Goal: Information Seeking & Learning: Learn about a topic

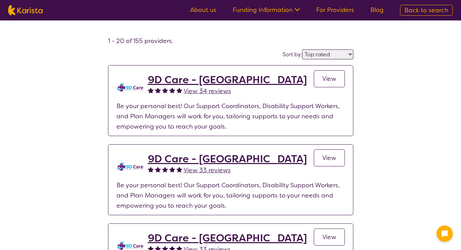
select select "by_score"
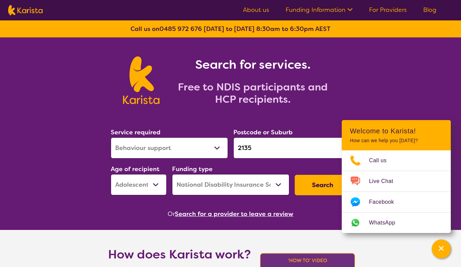
select select "Behaviour support"
select select "AS"
select select "NDIS"
click at [179, 153] on select "Allied Health Assistant Assessment (ADHD or Autism) Behaviour support Counselli…" at bounding box center [169, 148] width 117 height 21
select select "Domestic and home help"
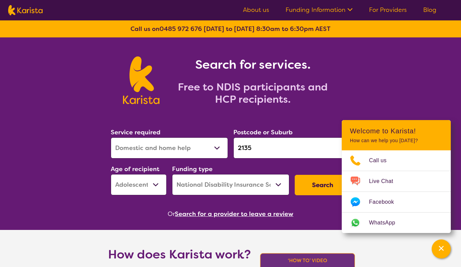
click at [111, 138] on select "Allied Health Assistant Assessment (ADHD or Autism) Behaviour support Counselli…" at bounding box center [169, 148] width 117 height 21
click at [274, 151] on input "2135" at bounding box center [291, 148] width 117 height 21
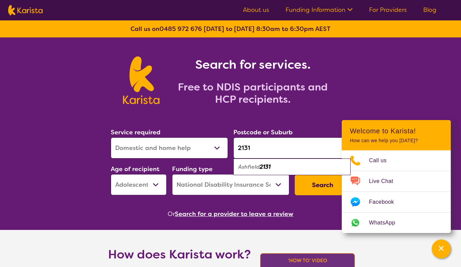
type input "2131"
click at [261, 164] on em "2131" at bounding box center [265, 166] width 11 height 7
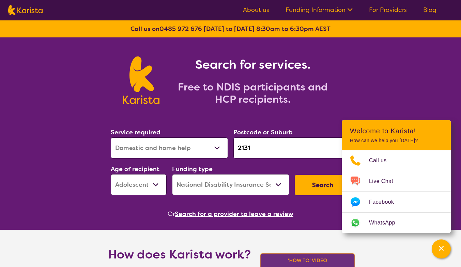
click at [146, 183] on select "Early Childhood - 0 to 9 Child - 10 to 11 Adolescent - 12 to 17 Adult - 18 to 6…" at bounding box center [139, 184] width 56 height 21
select select "AD"
click at [111, 174] on select "Early Childhood - 0 to 9 Child - 10 to 11 Adolescent - 12 to 17 Adult - 18 to 6…" at bounding box center [139, 184] width 56 height 21
click at [311, 184] on button "Search" at bounding box center [323, 185] width 56 height 20
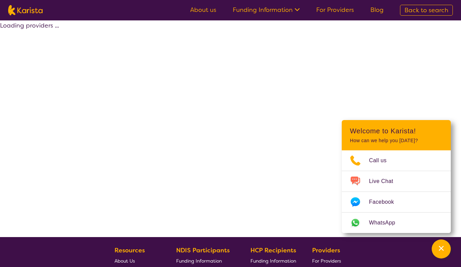
select select "by_score"
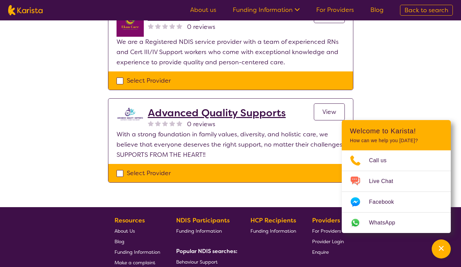
scroll to position [307, 0]
